Goal: Transaction & Acquisition: Purchase product/service

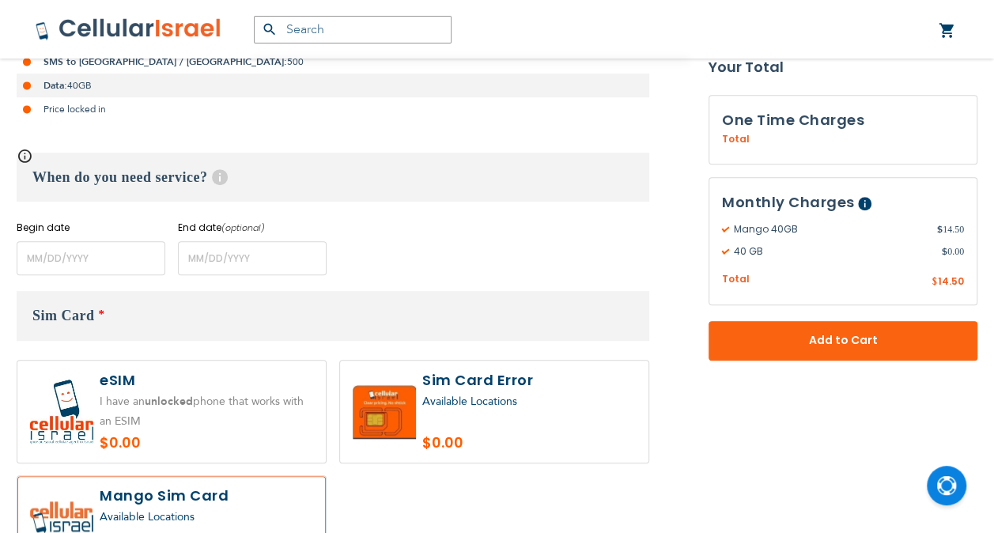
scroll to position [415, 0]
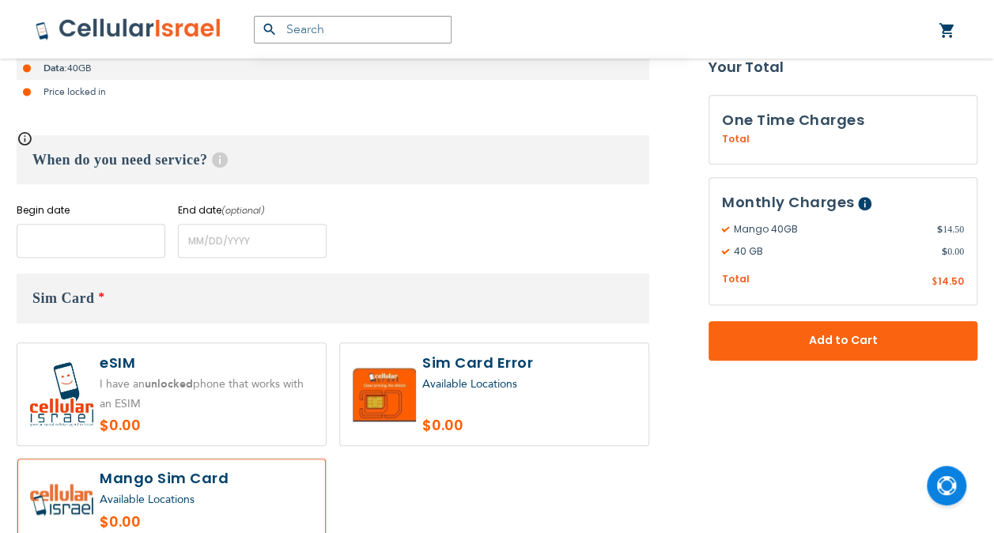
click at [60, 246] on input "name" at bounding box center [91, 241] width 149 height 34
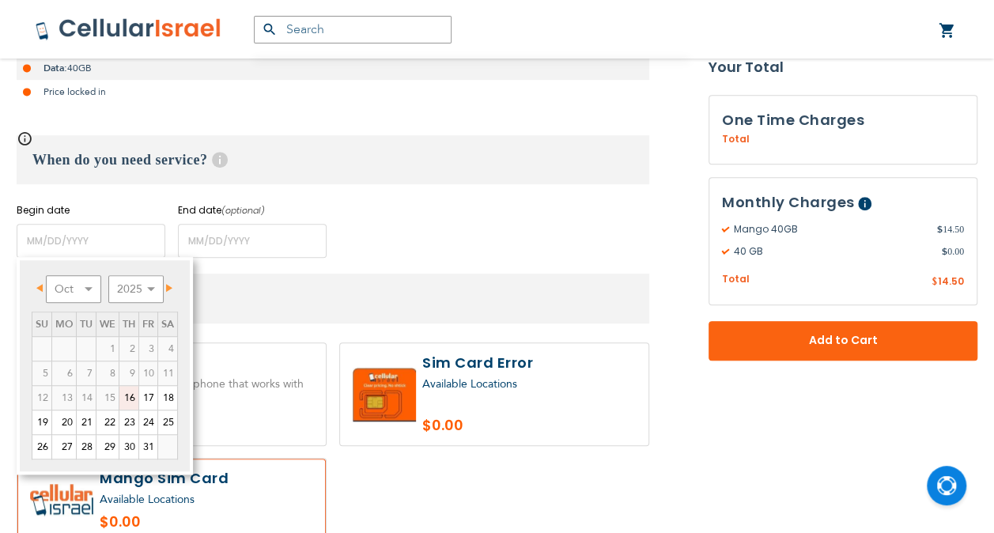
click at [129, 398] on link "16" at bounding box center [128, 398] width 19 height 24
type input "[DATE]"
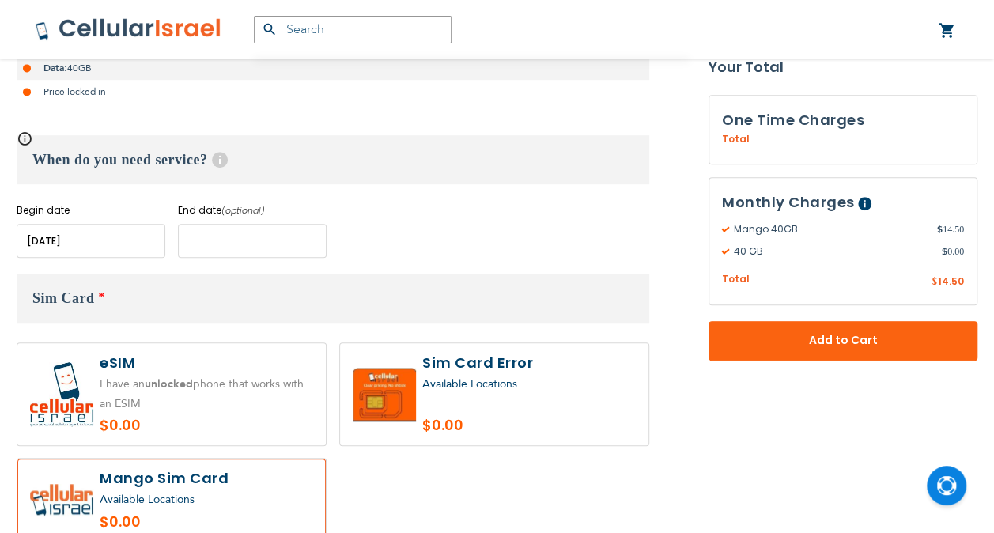
click at [202, 240] on input "name" at bounding box center [252, 241] width 149 height 34
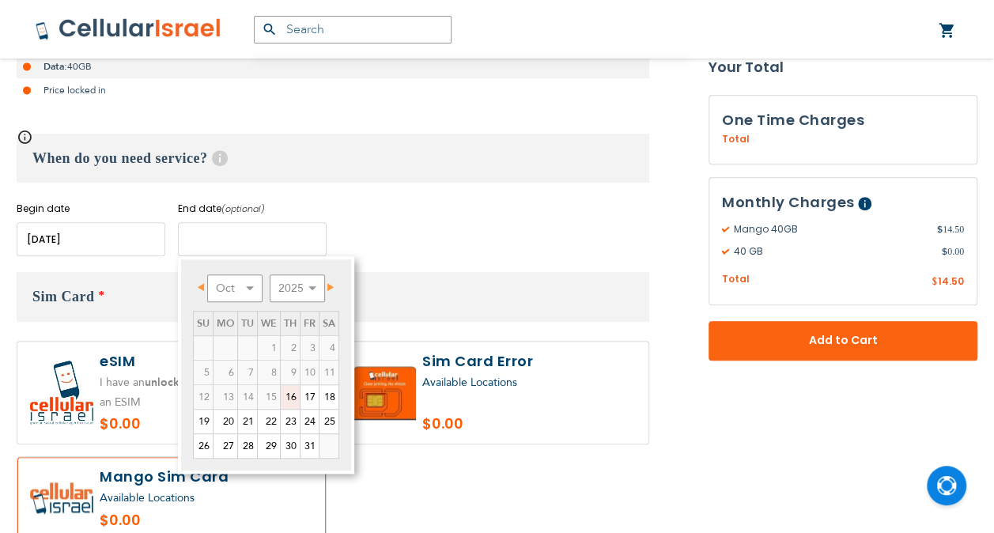
scroll to position [416, 0]
click at [289, 418] on link "23" at bounding box center [290, 422] width 19 height 24
type input "[DATE]"
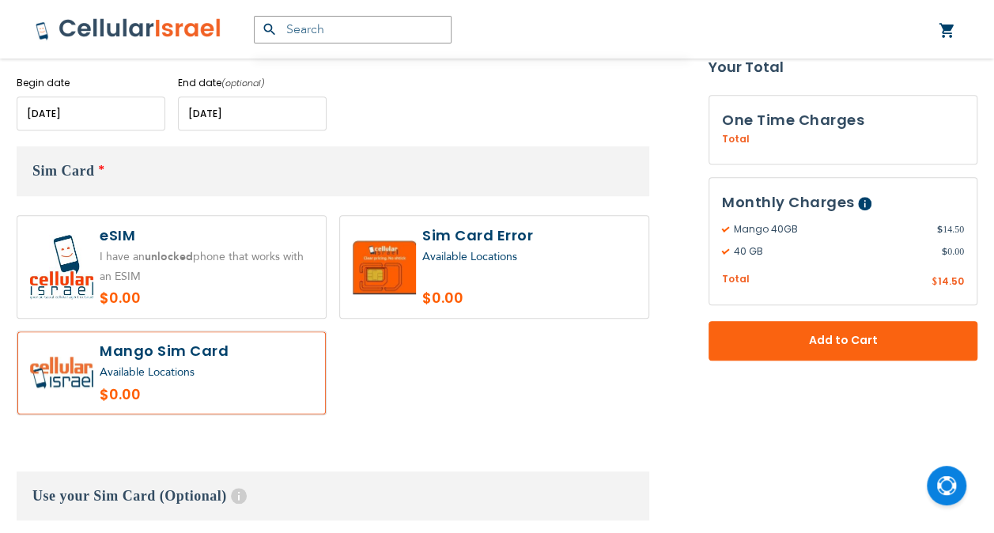
scroll to position [544, 0]
click at [81, 274] on label at bounding box center [171, 265] width 308 height 102
radio input "true"
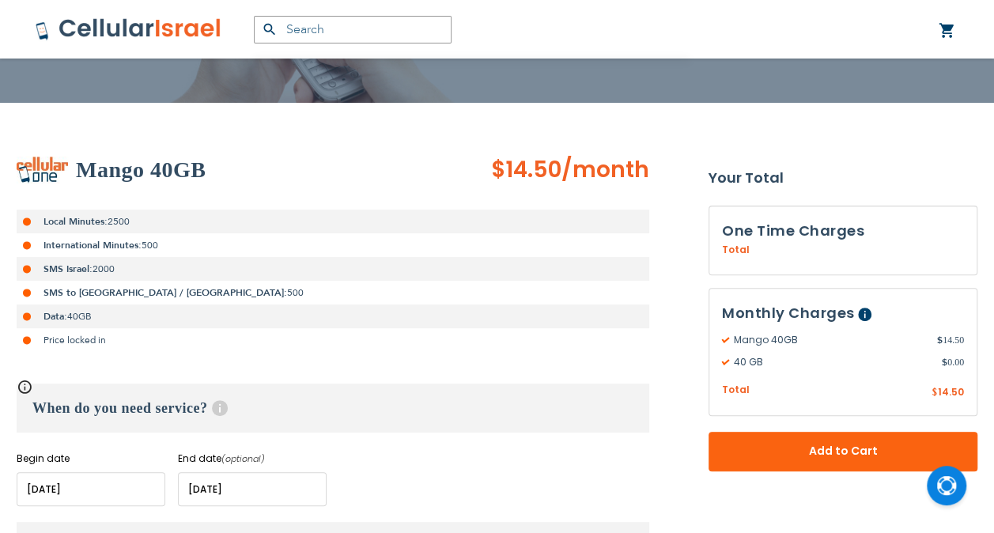
scroll to position [166, 0]
